Goal: Use online tool/utility: Use online tool/utility

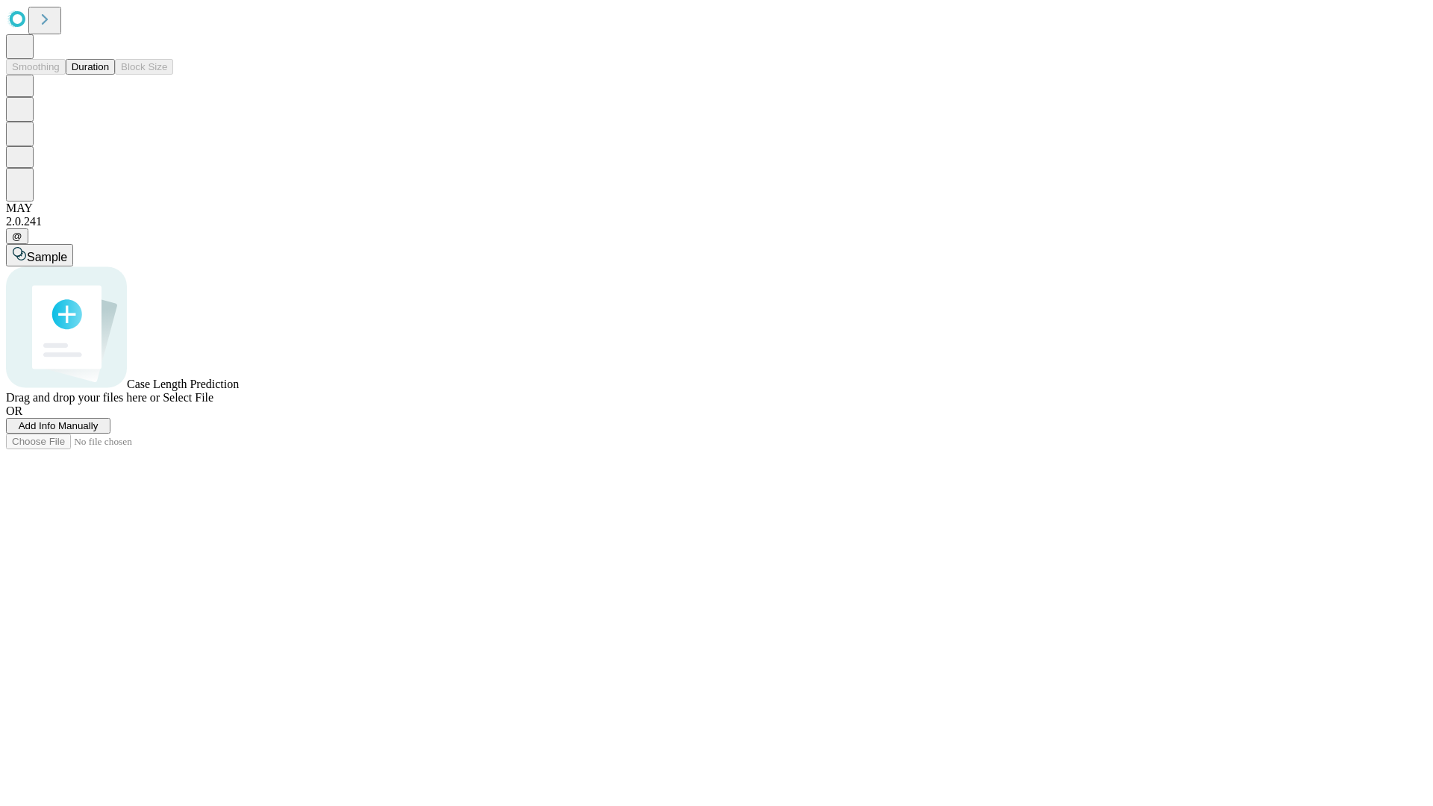
click at [109, 75] on button "Duration" at bounding box center [90, 67] width 49 height 16
click at [67, 251] on span "Sample" at bounding box center [47, 257] width 40 height 13
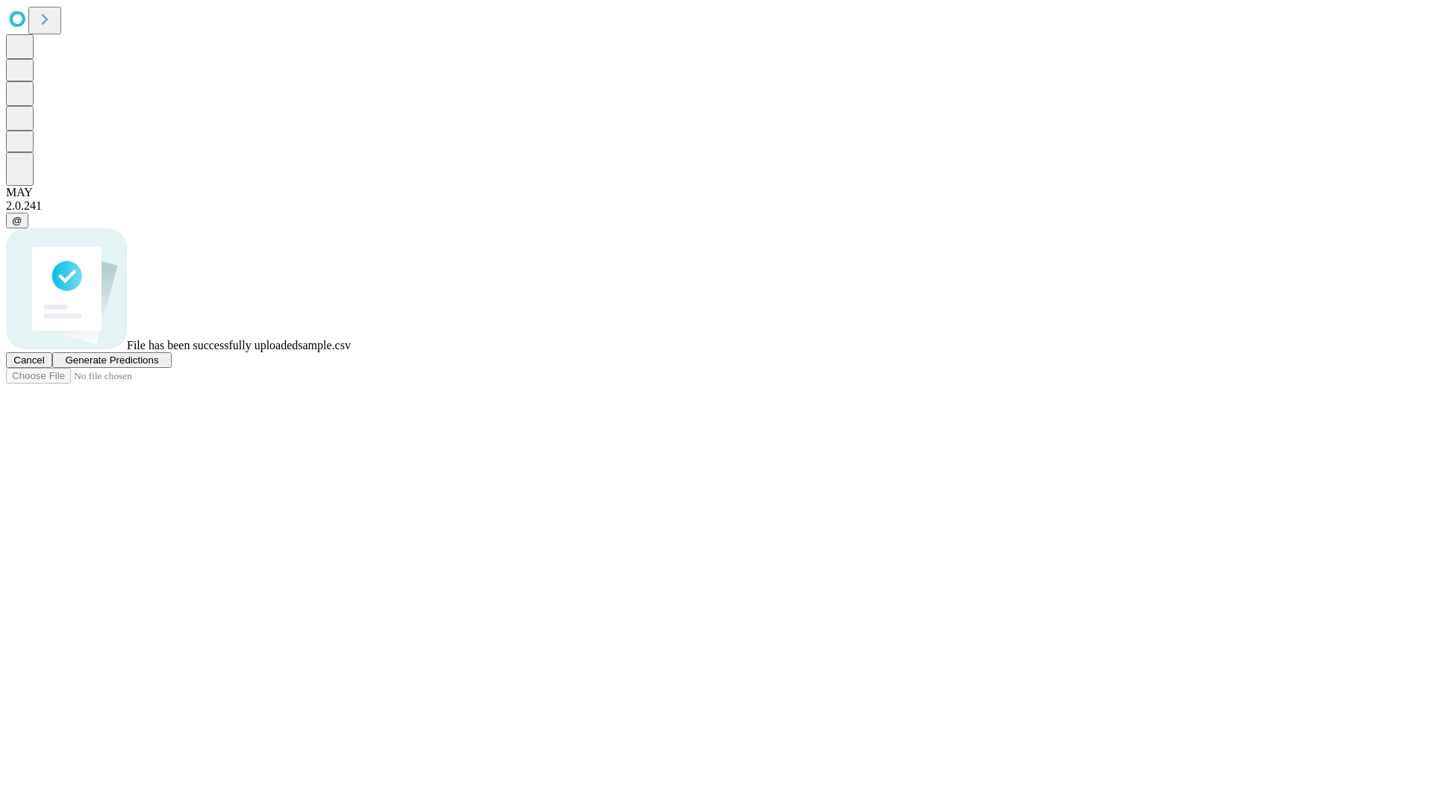
click at [158, 366] on span "Generate Predictions" at bounding box center [111, 360] width 93 height 11
